Goal: Download file/media

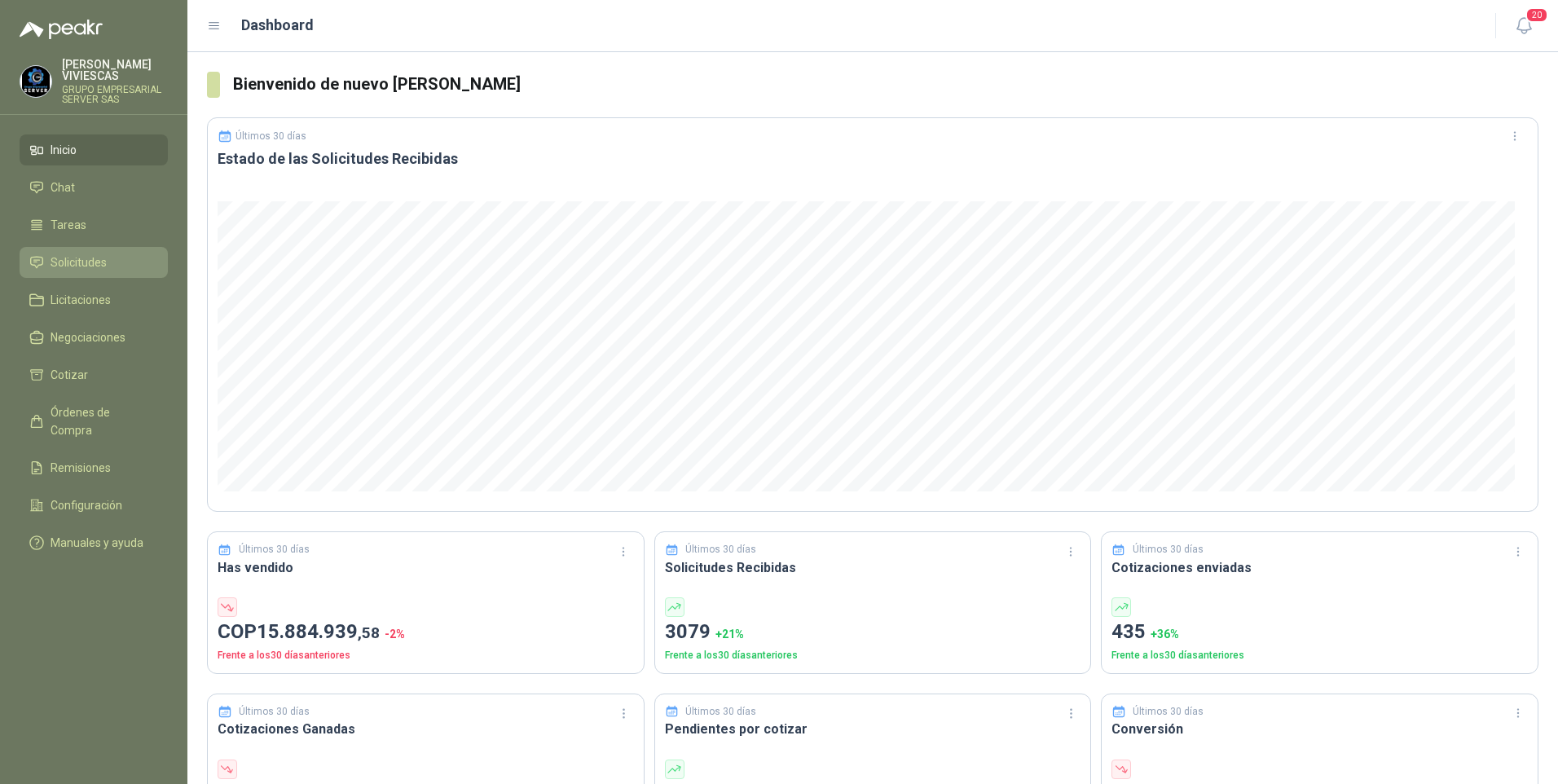
click at [73, 267] on span "Solicitudes" at bounding box center [79, 262] width 56 height 18
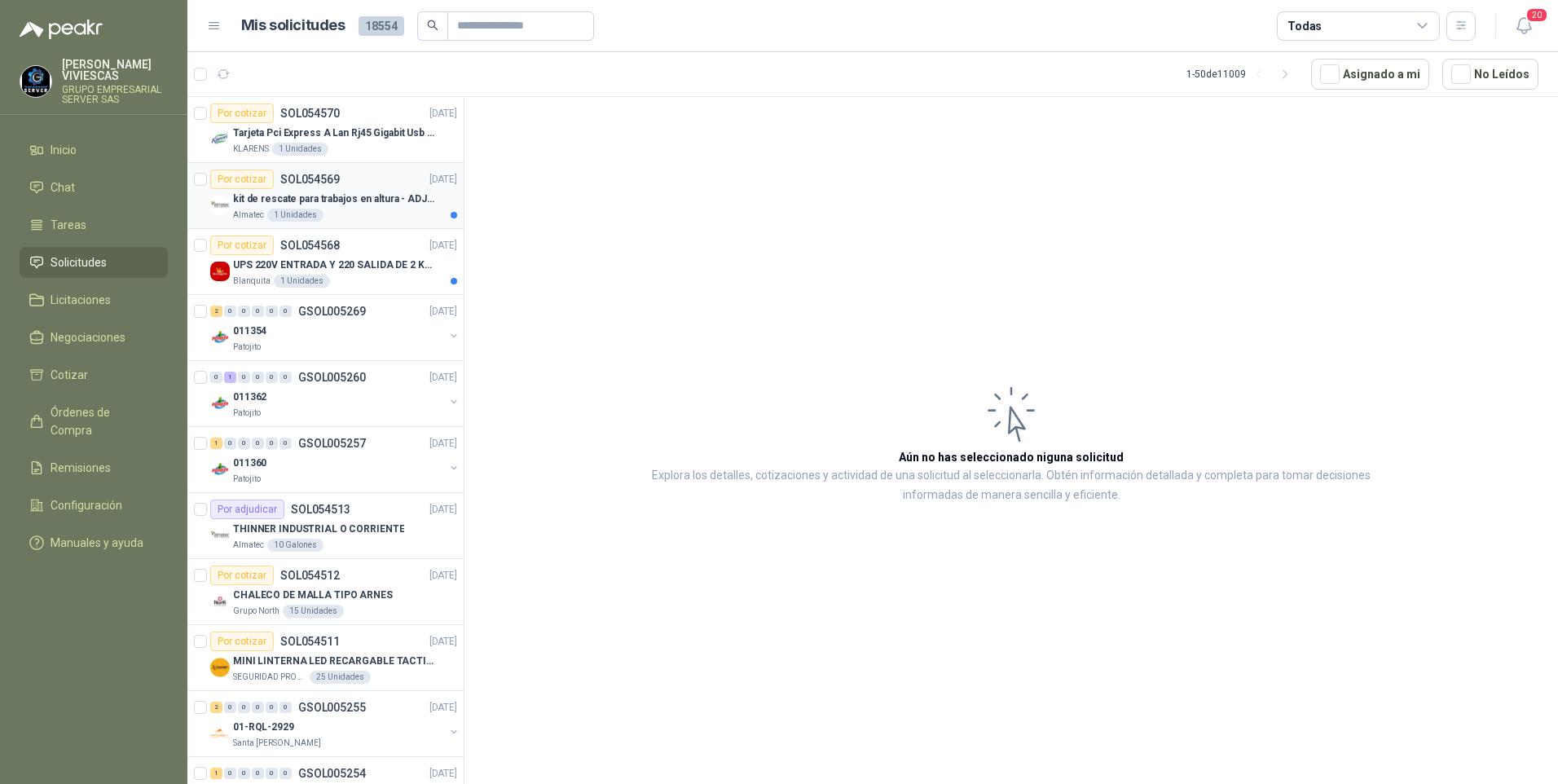
click at [323, 204] on p "kit de rescate para trabajos en altura - ADJUNTAR FICHA TECNICA" at bounding box center [334, 200] width 203 height 16
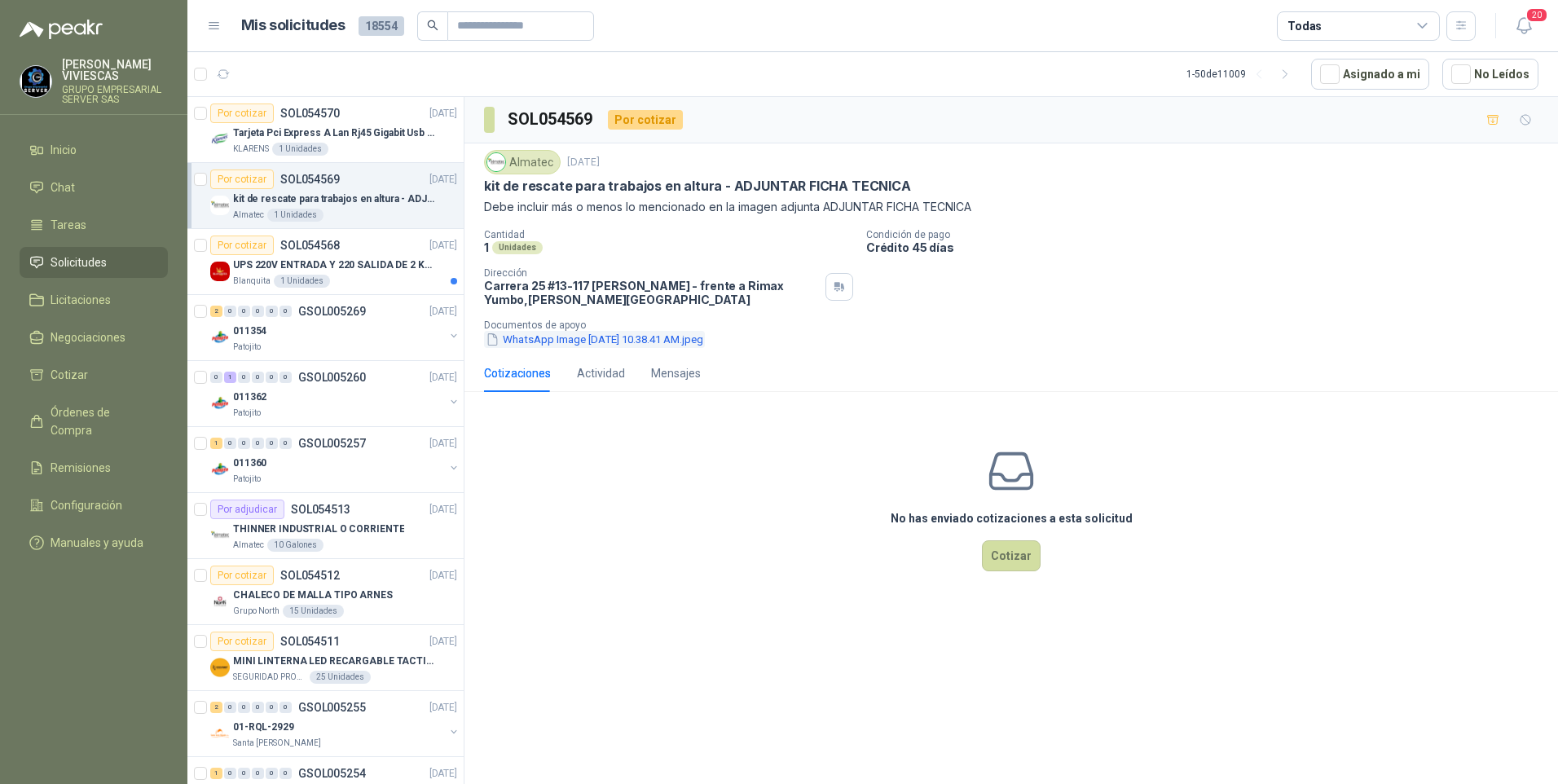
click at [561, 336] on button "WhatsApp Image [DATE] 10.38.41 AM.jpeg" at bounding box center [594, 339] width 221 height 17
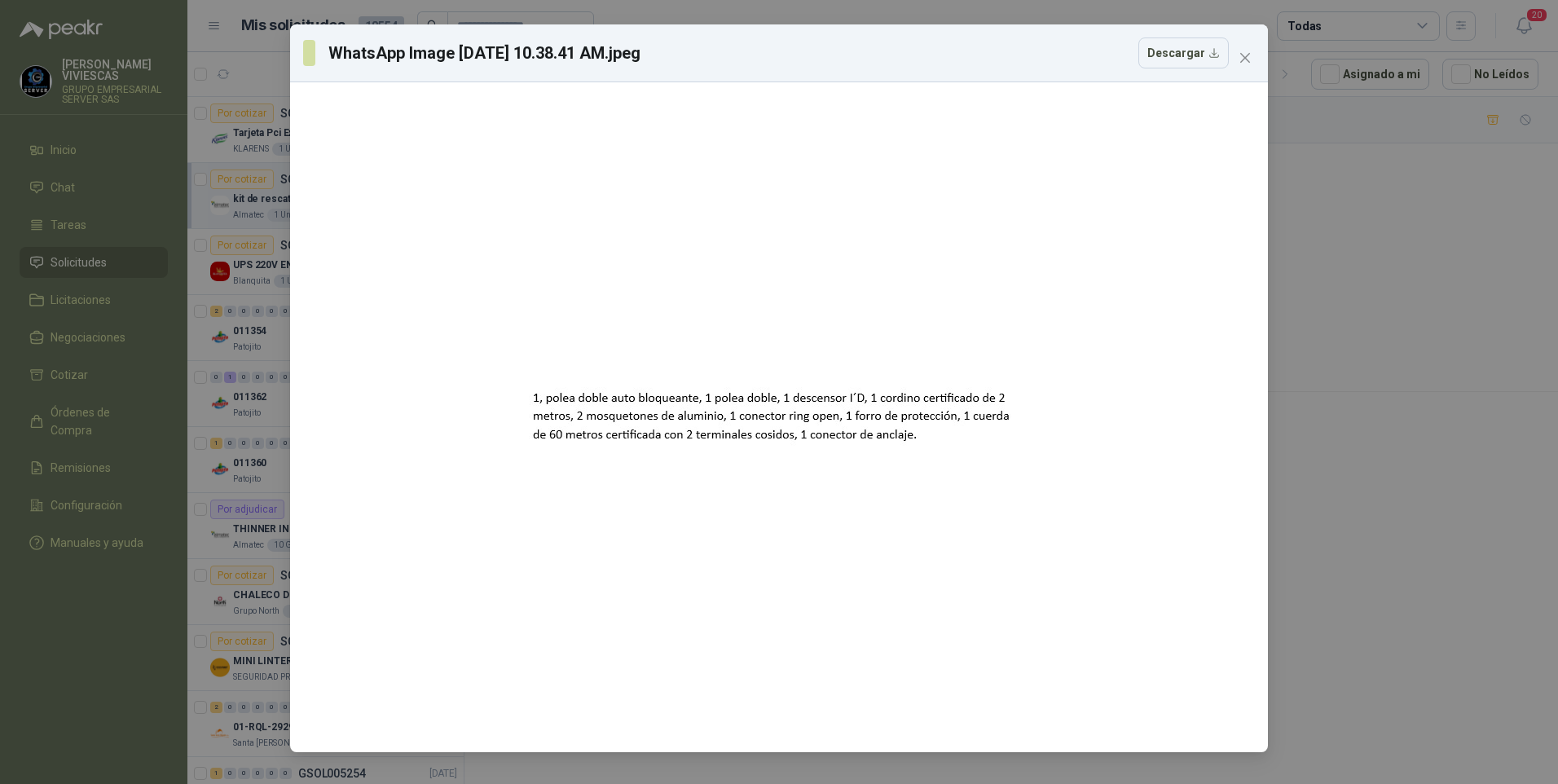
click at [1309, 465] on div "WhatsApp Image [DATE] 10.38.41 AM.jpeg Descargar" at bounding box center [779, 392] width 1558 height 784
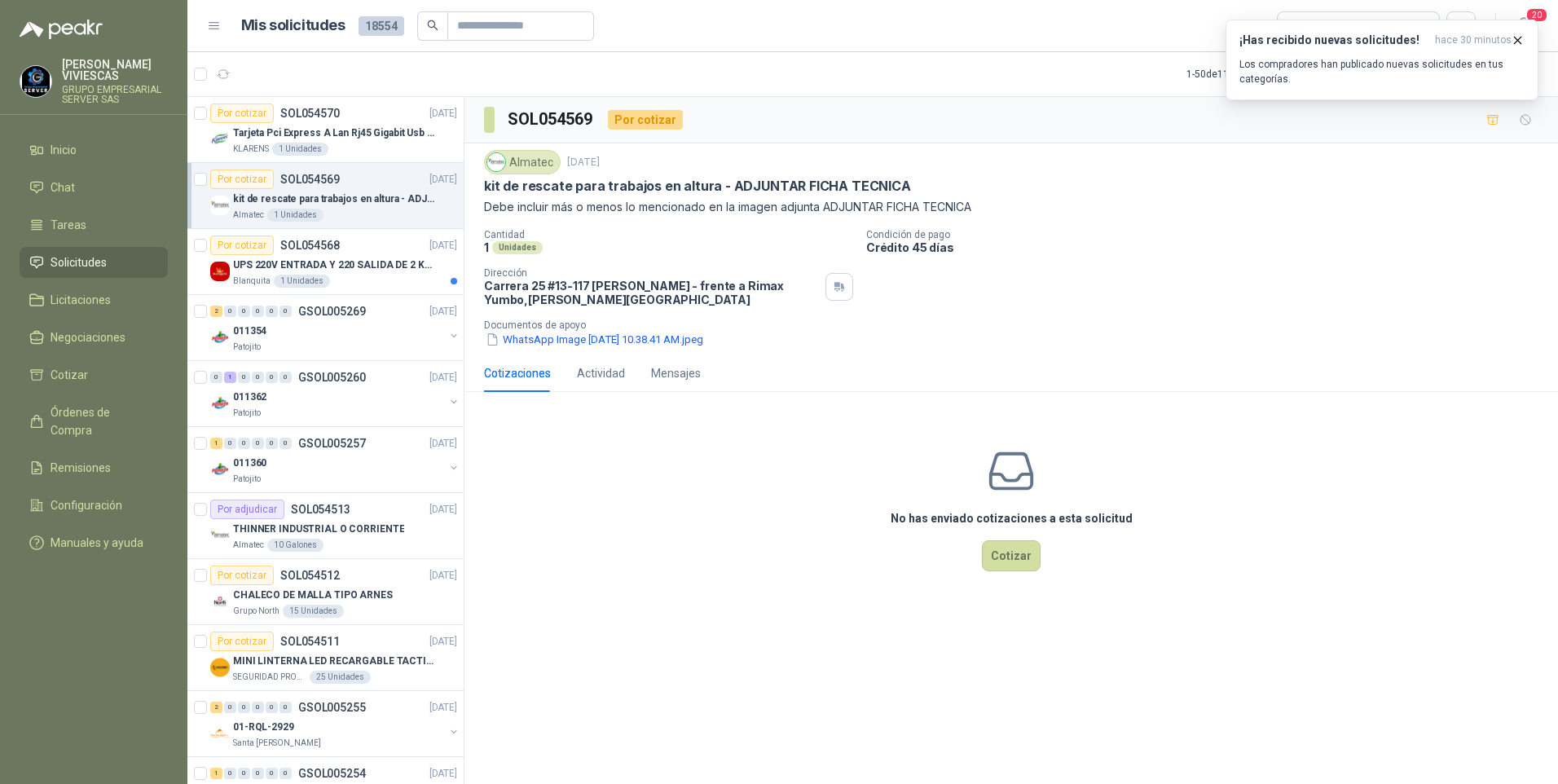
click at [369, 208] on div "kit de rescate para trabajos en altura - ADJUNTAR FICHA TECNICA" at bounding box center [345, 199] width 224 height 19
